Goal: Task Accomplishment & Management: Manage account settings

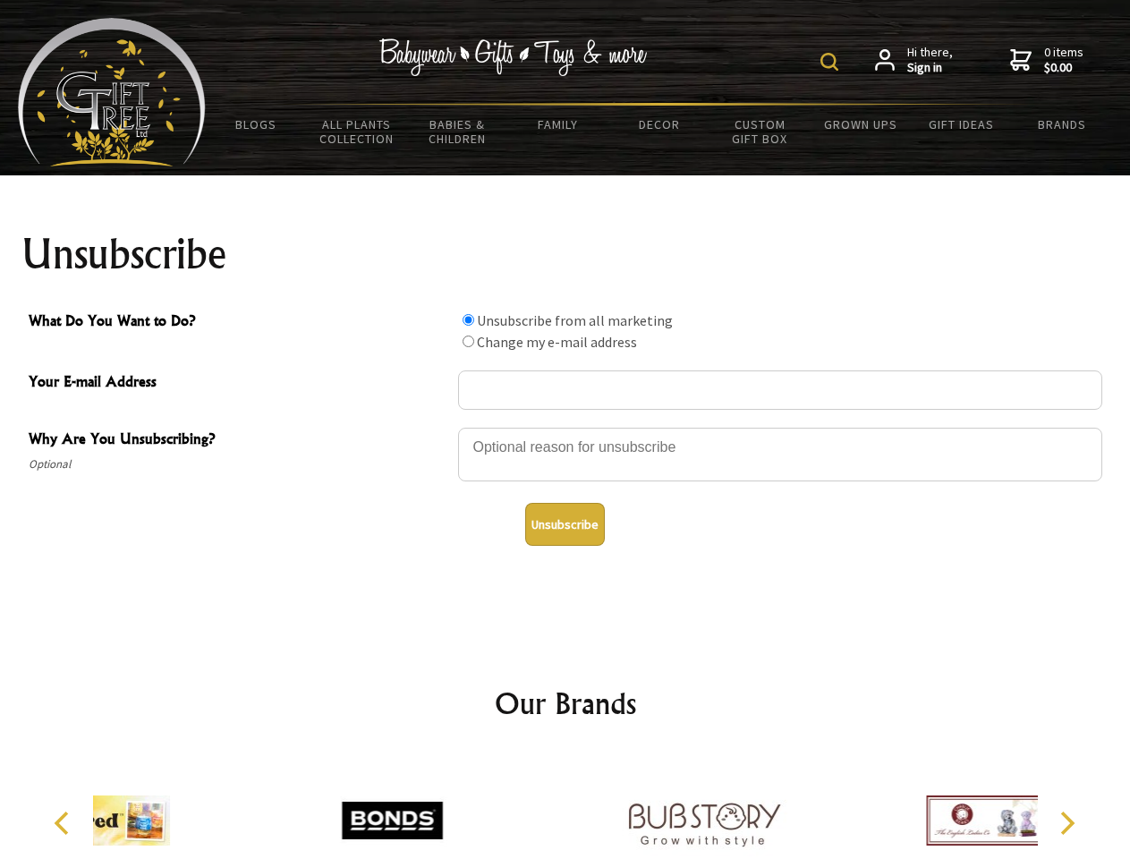
click at [832, 62] on img at bounding box center [829, 62] width 18 height 18
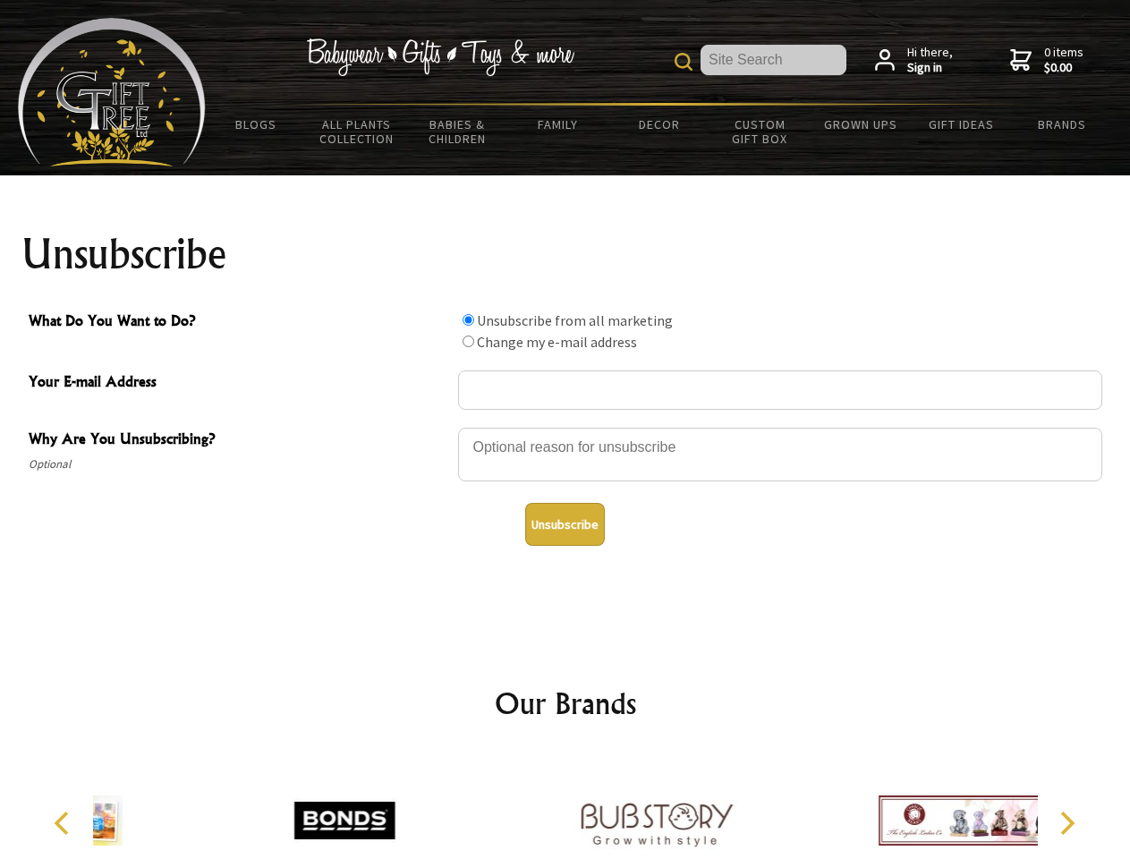
click at [565, 427] on div at bounding box center [780, 457] width 644 height 63
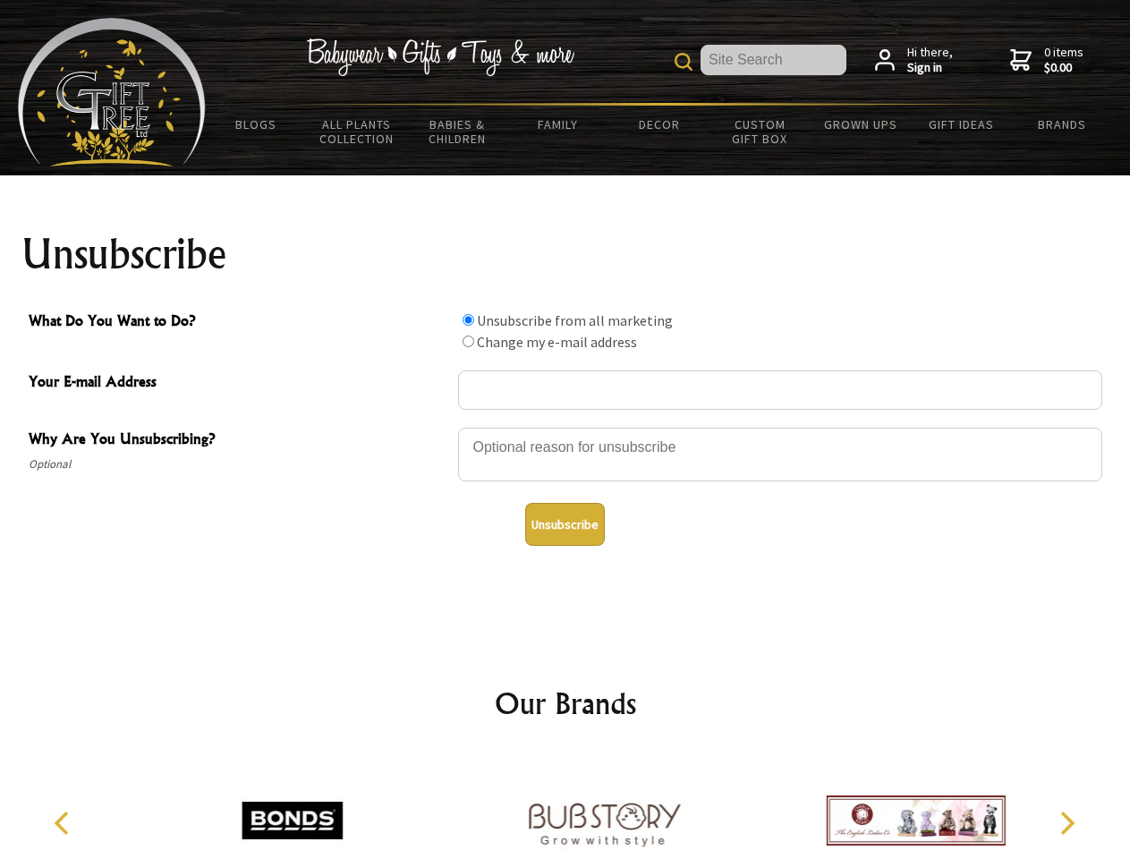
click at [468, 319] on input "What Do You Want to Do?" at bounding box center [469, 320] width 12 height 12
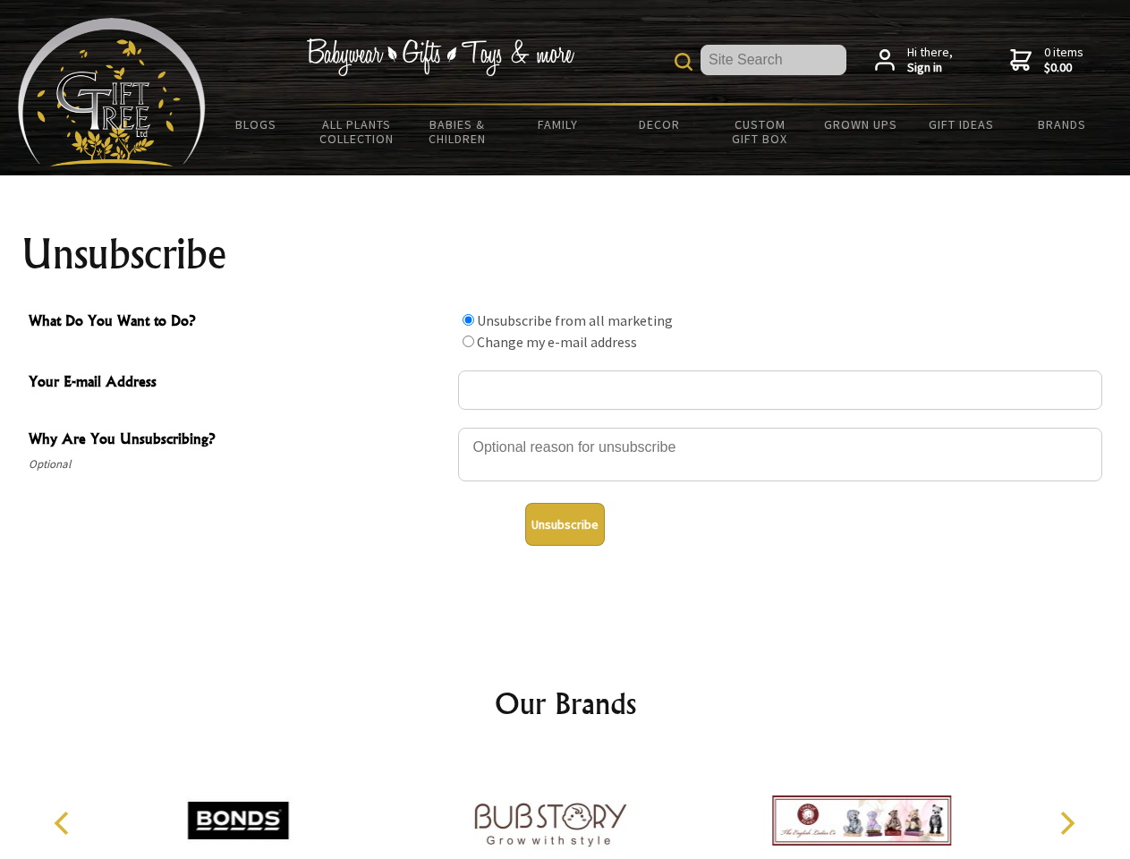
click at [468, 341] on input "What Do You Want to Do?" at bounding box center [469, 342] width 12 height 12
radio input "true"
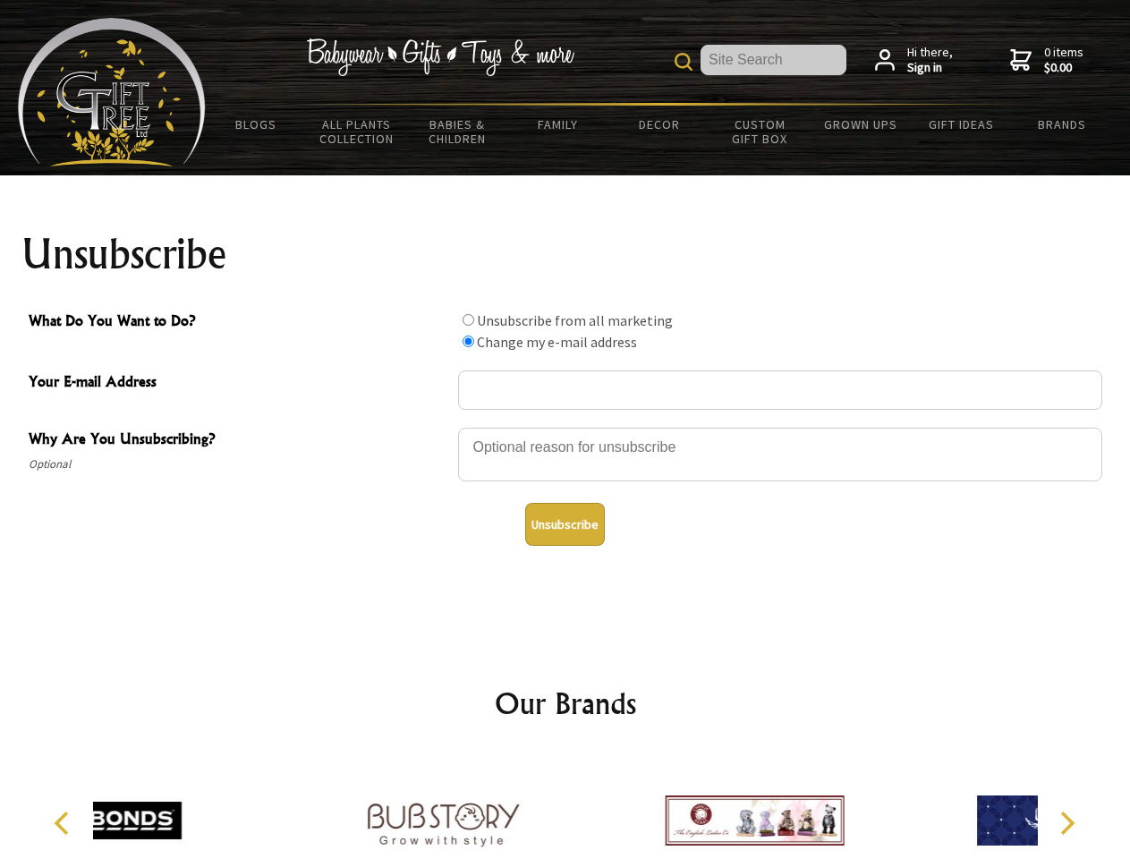
click at [565, 524] on button "Unsubscribe" at bounding box center [565, 524] width 80 height 43
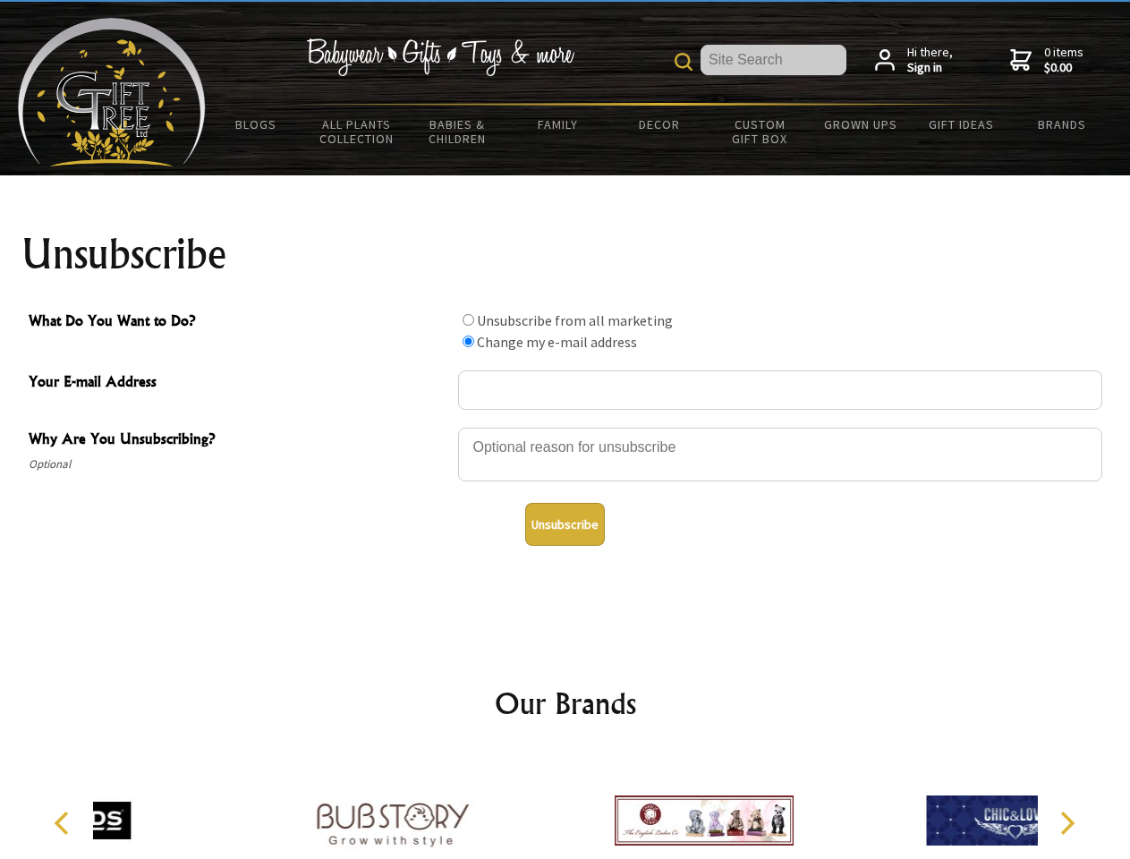
click at [565, 806] on div at bounding box center [703, 823] width 311 height 140
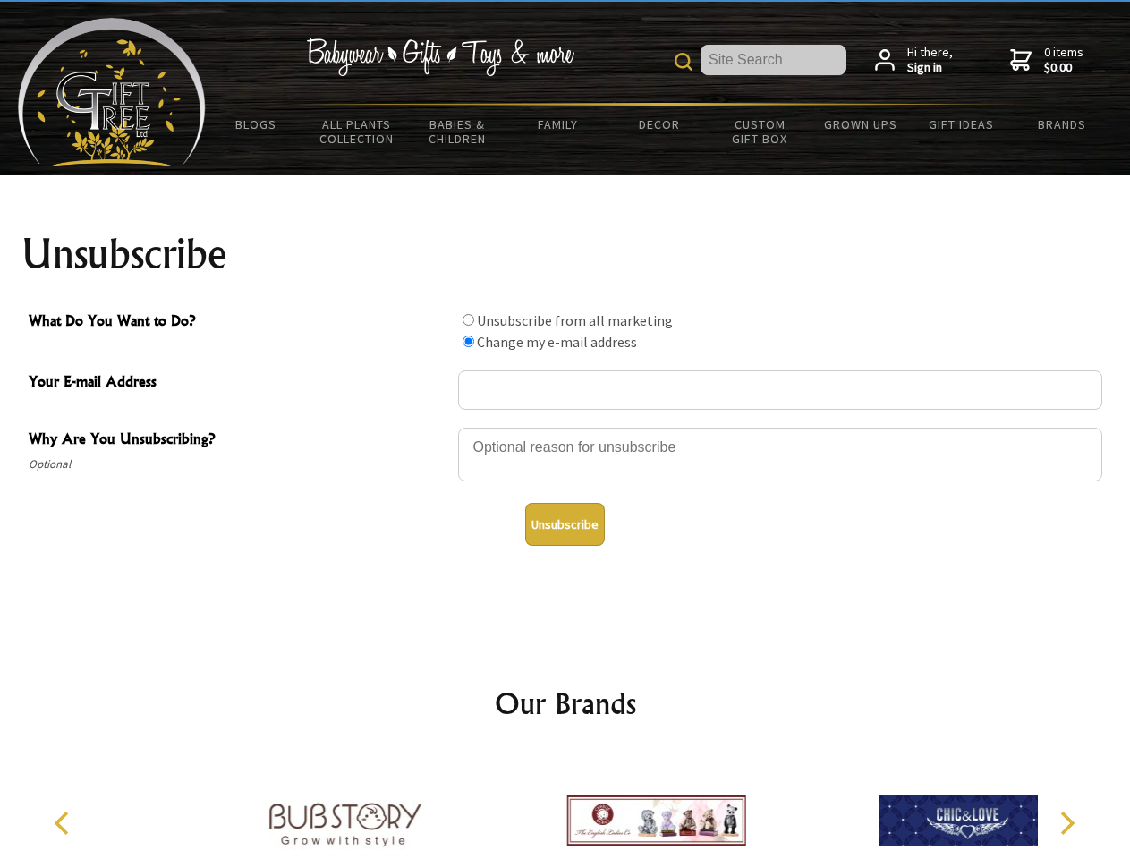
click at [64, 823] on icon "Previous" at bounding box center [63, 823] width 23 height 23
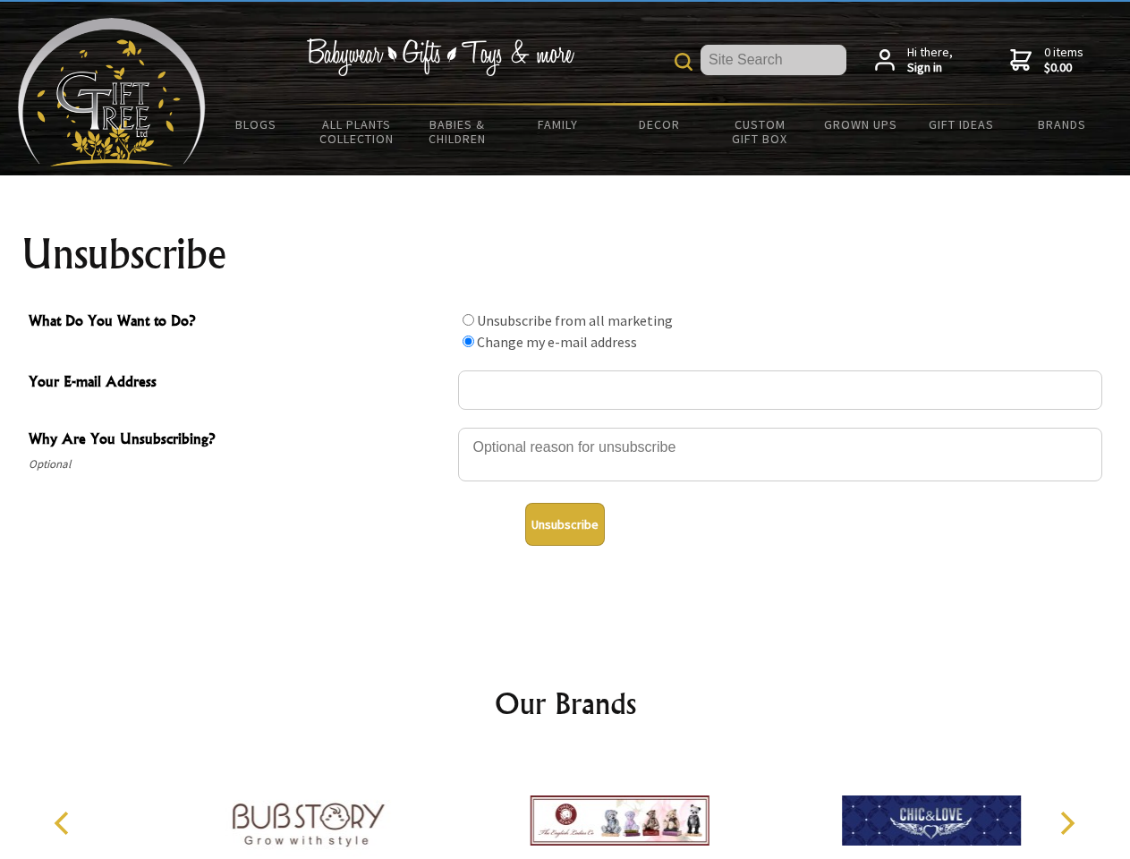
click at [1067, 823] on icon "Next" at bounding box center [1065, 823] width 23 height 23
